Goal: Task Accomplishment & Management: Manage account settings

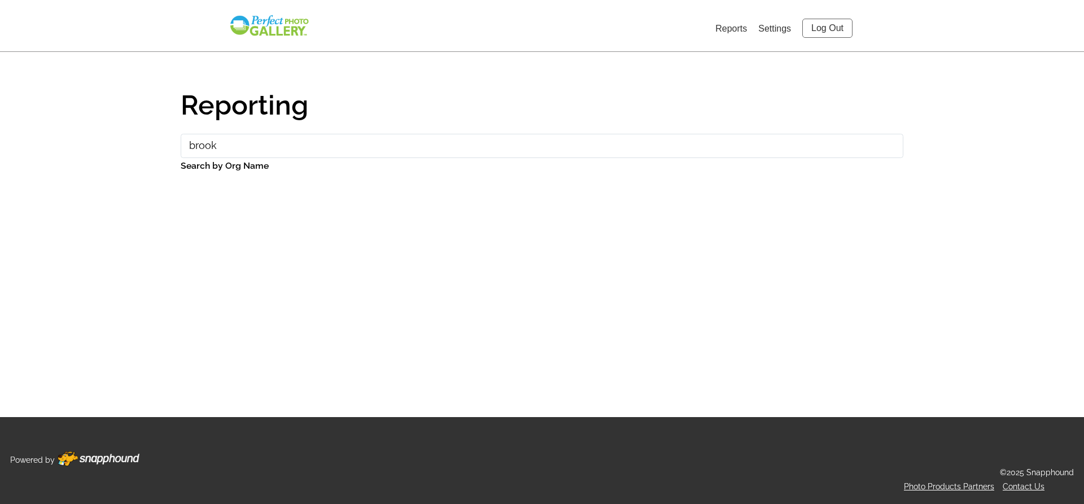
drag, startPoint x: 0, startPoint y: 0, endPoint x: 149, endPoint y: 134, distance: 200.7
click at [181, 134] on input "brook" at bounding box center [542, 146] width 723 height 24
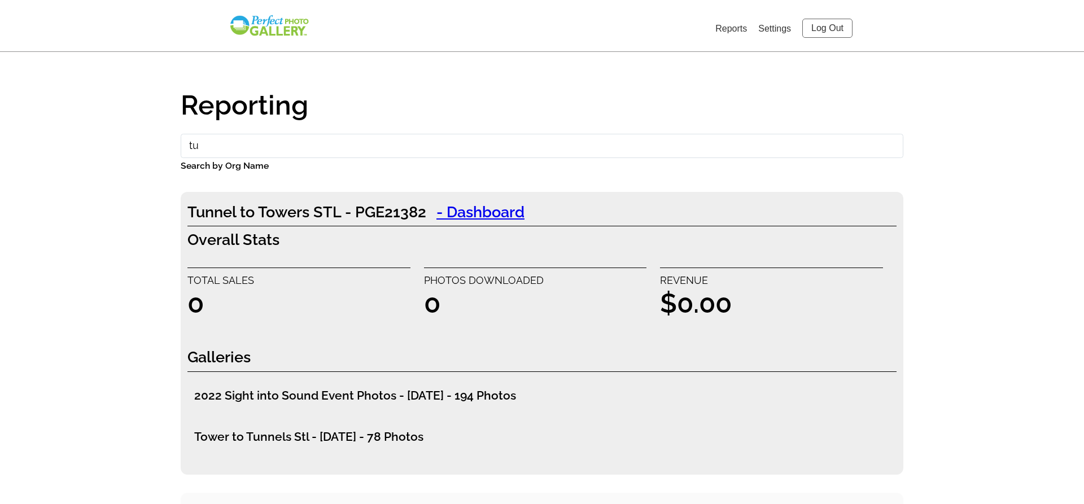
type input "t"
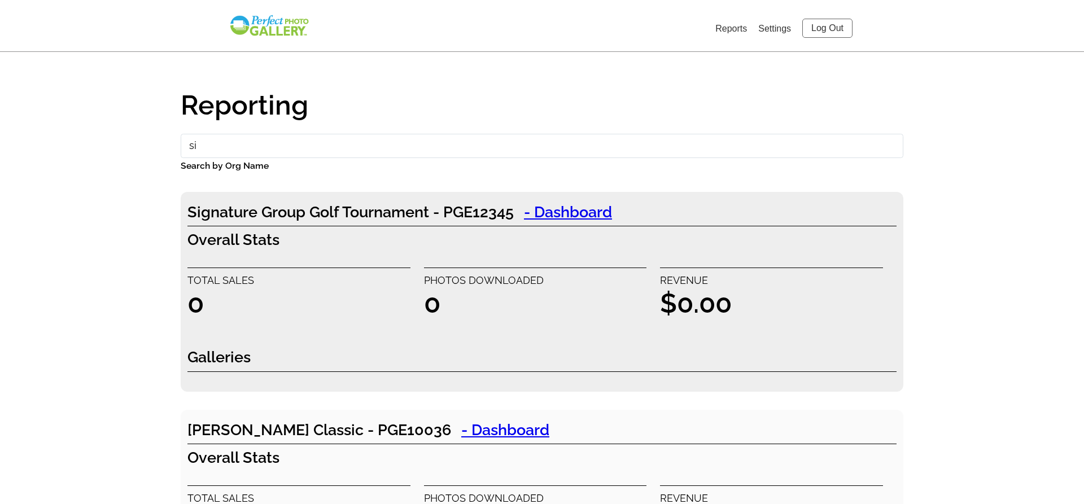
type input "s"
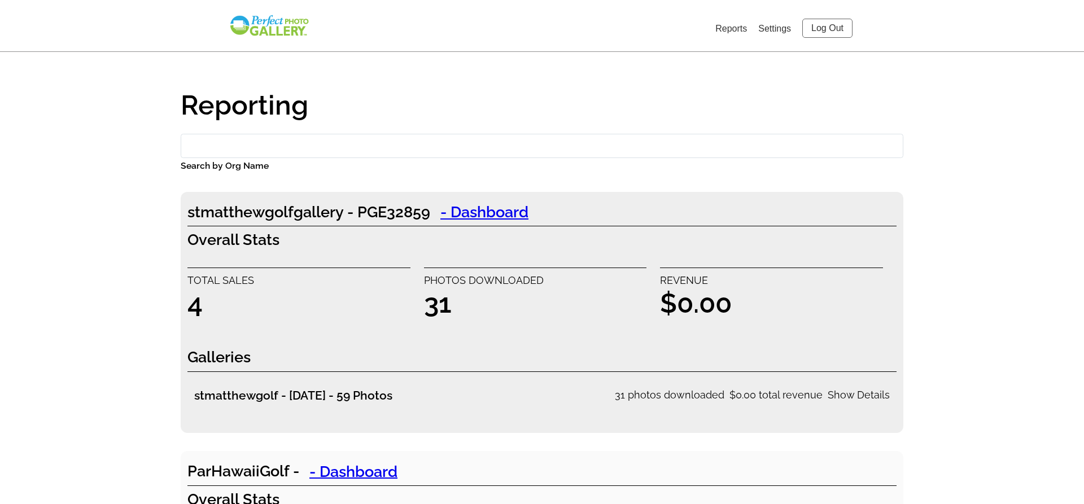
click at [771, 28] on link "Settings" at bounding box center [774, 29] width 33 height 10
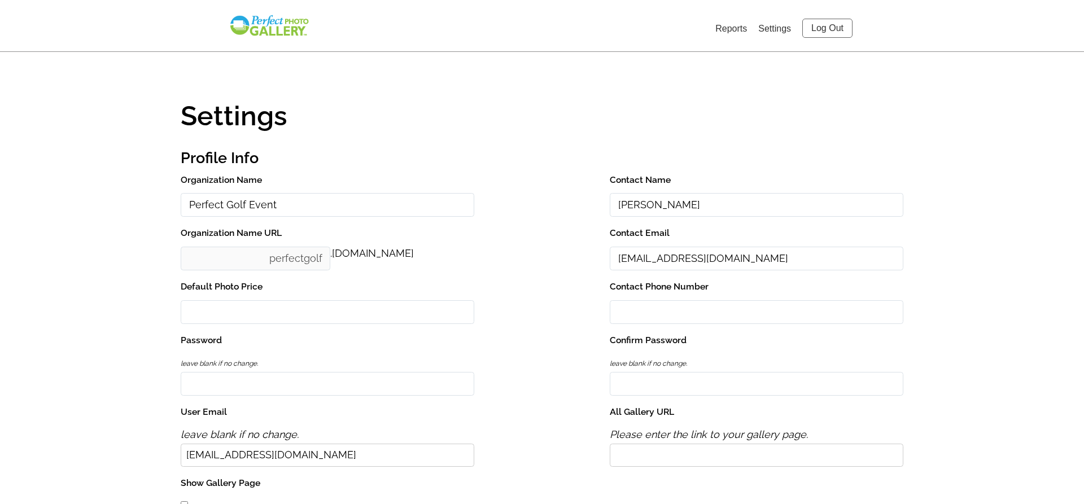
click at [812, 24] on link "Log Out" at bounding box center [827, 28] width 50 height 19
